Goal: Information Seeking & Learning: Learn about a topic

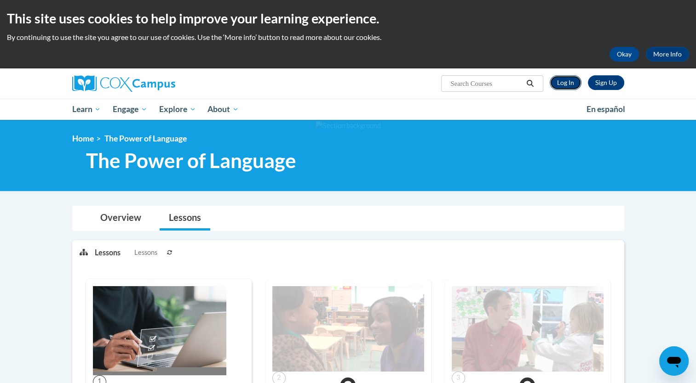
click at [565, 86] on link "Log In" at bounding box center [565, 82] width 32 height 15
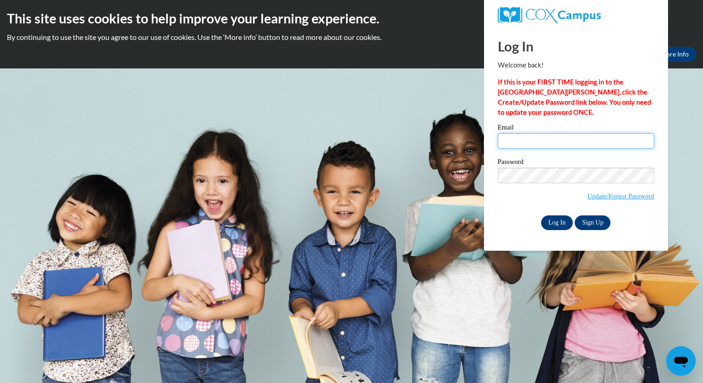
type input "awright@capna.org"
click at [557, 223] on input "Log In" at bounding box center [557, 223] width 32 height 15
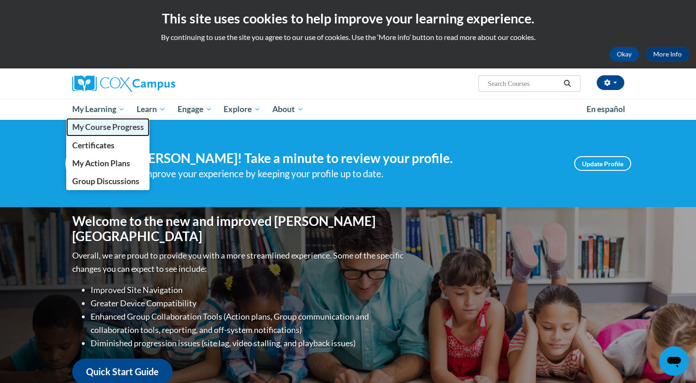
click at [105, 130] on span "My Course Progress" at bounding box center [108, 127] width 72 height 10
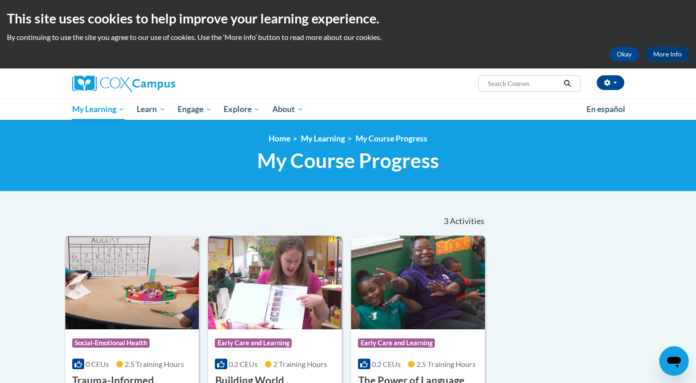
click at [141, 266] on img at bounding box center [132, 283] width 134 height 94
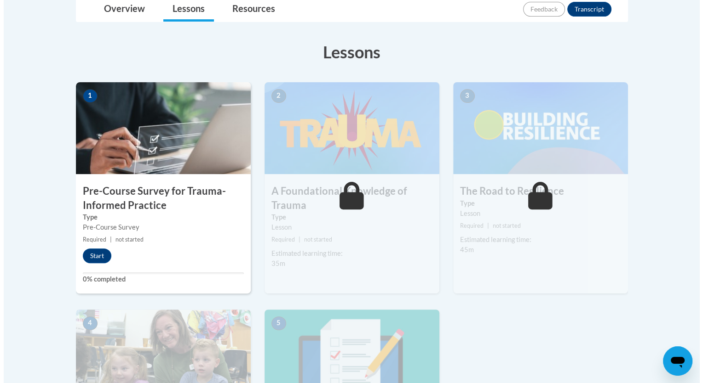
scroll to position [251, 0]
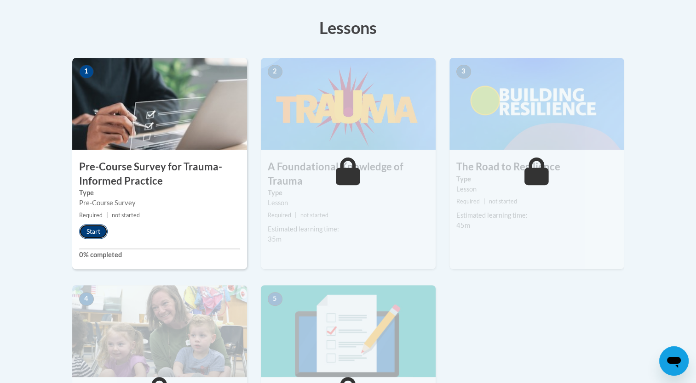
click at [95, 234] on button "Start" at bounding box center [93, 231] width 29 height 15
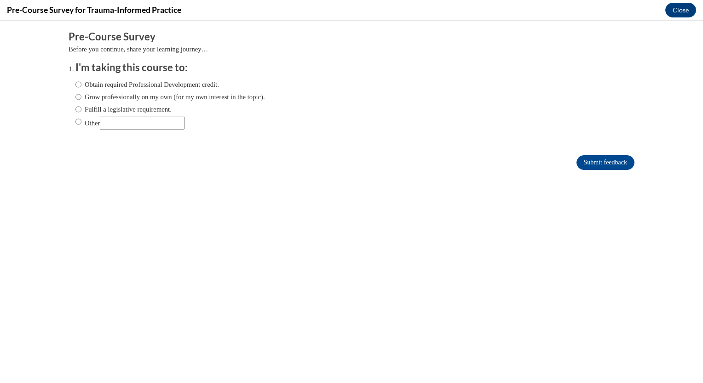
scroll to position [0, 0]
click at [147, 97] on label "Grow professionally on my own (for my own interest in the topic)." at bounding box center [169, 97] width 189 height 10
click at [81, 97] on input "Grow professionally on my own (for my own interest in the topic)." at bounding box center [78, 97] width 6 height 10
radio input "true"
click at [589, 163] on input "Submit feedback" at bounding box center [605, 162] width 58 height 15
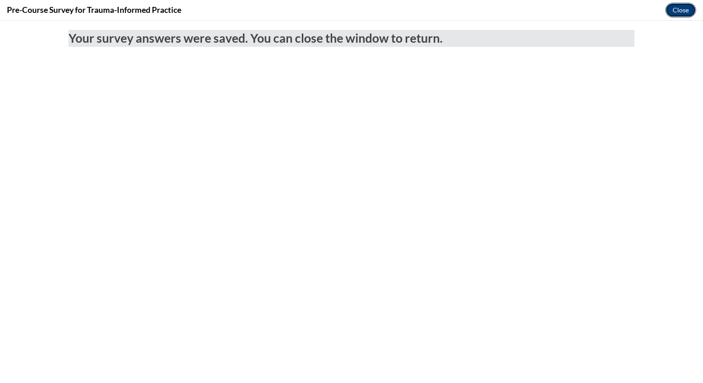
click at [676, 13] on button "Close" at bounding box center [680, 10] width 31 height 15
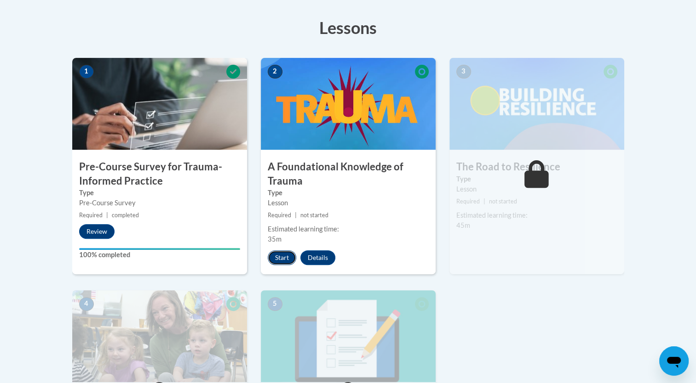
click at [285, 260] on button "Start" at bounding box center [282, 258] width 29 height 15
